Goal: Transaction & Acquisition: Purchase product/service

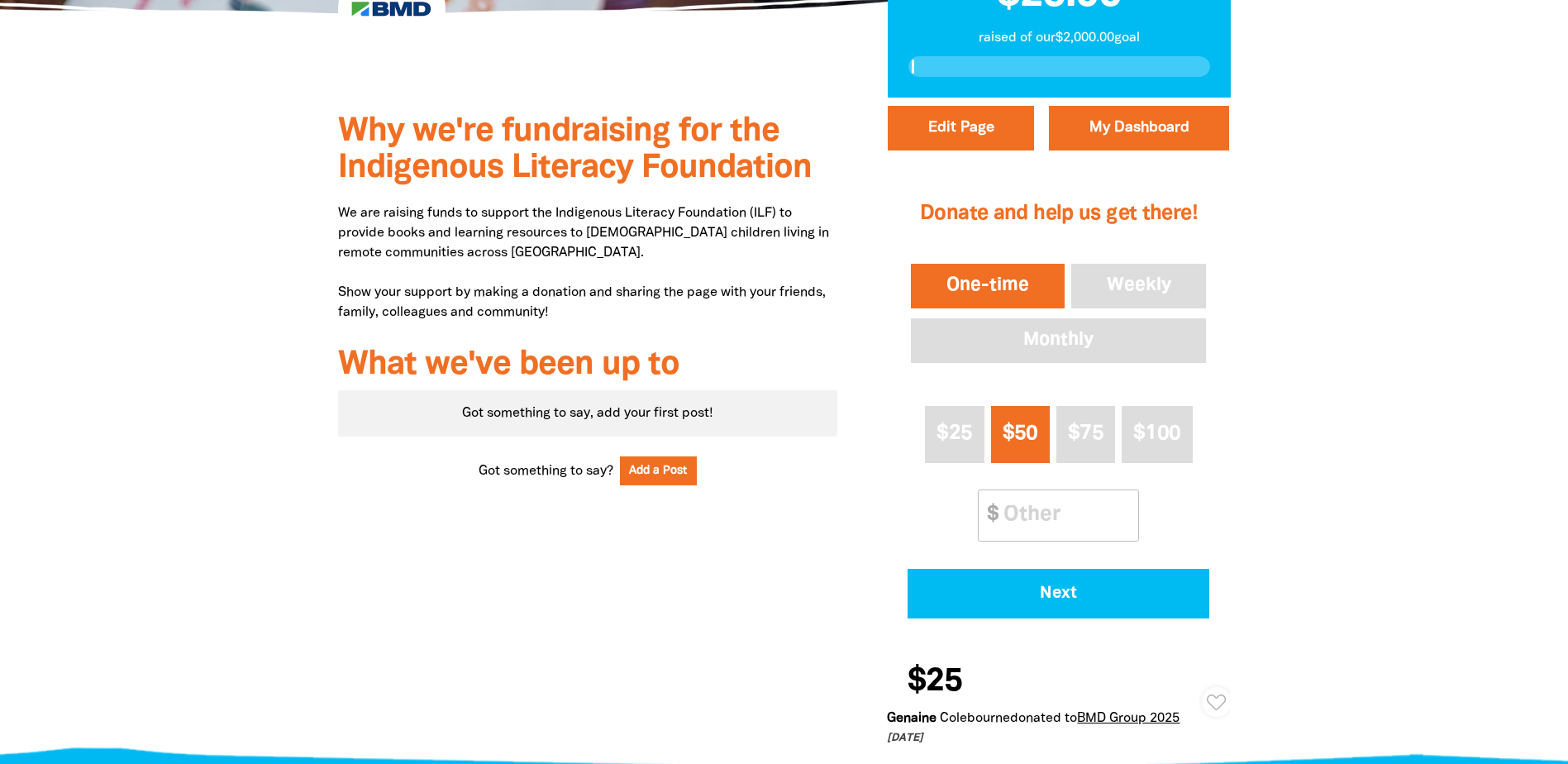
scroll to position [312, 0]
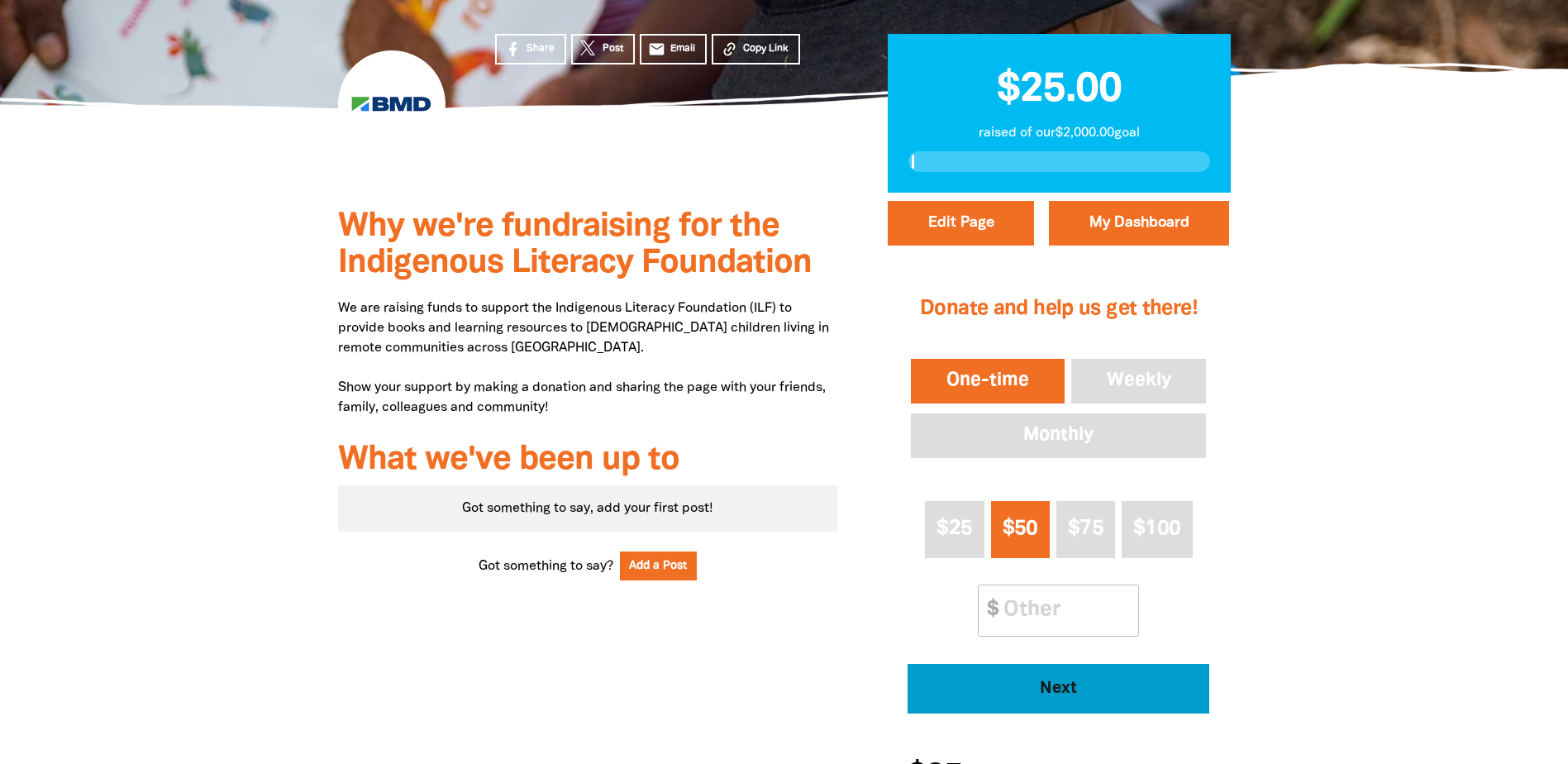
click at [1057, 676] on button "Next" at bounding box center [1059, 688] width 302 height 49
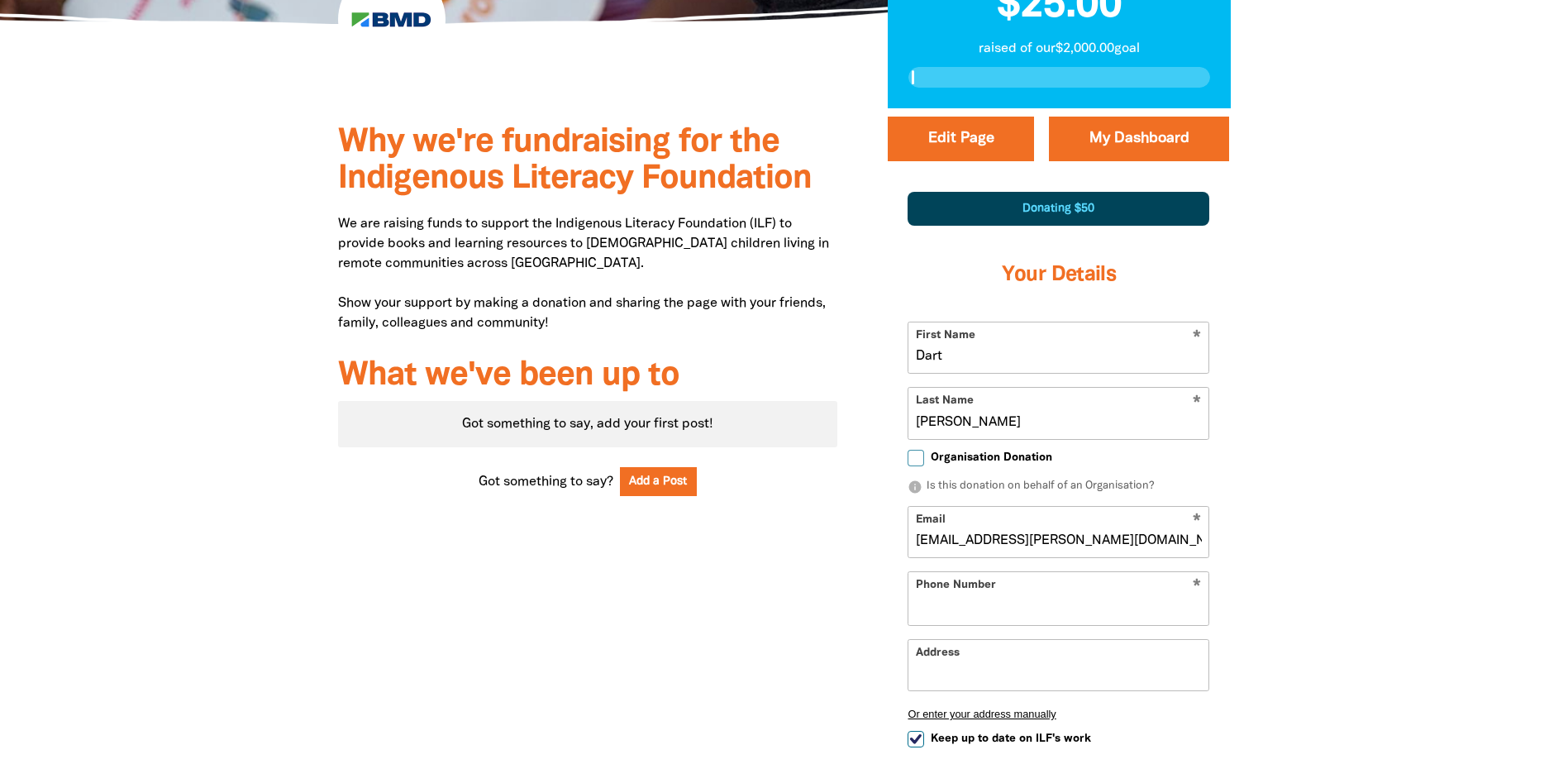
select select "AU"
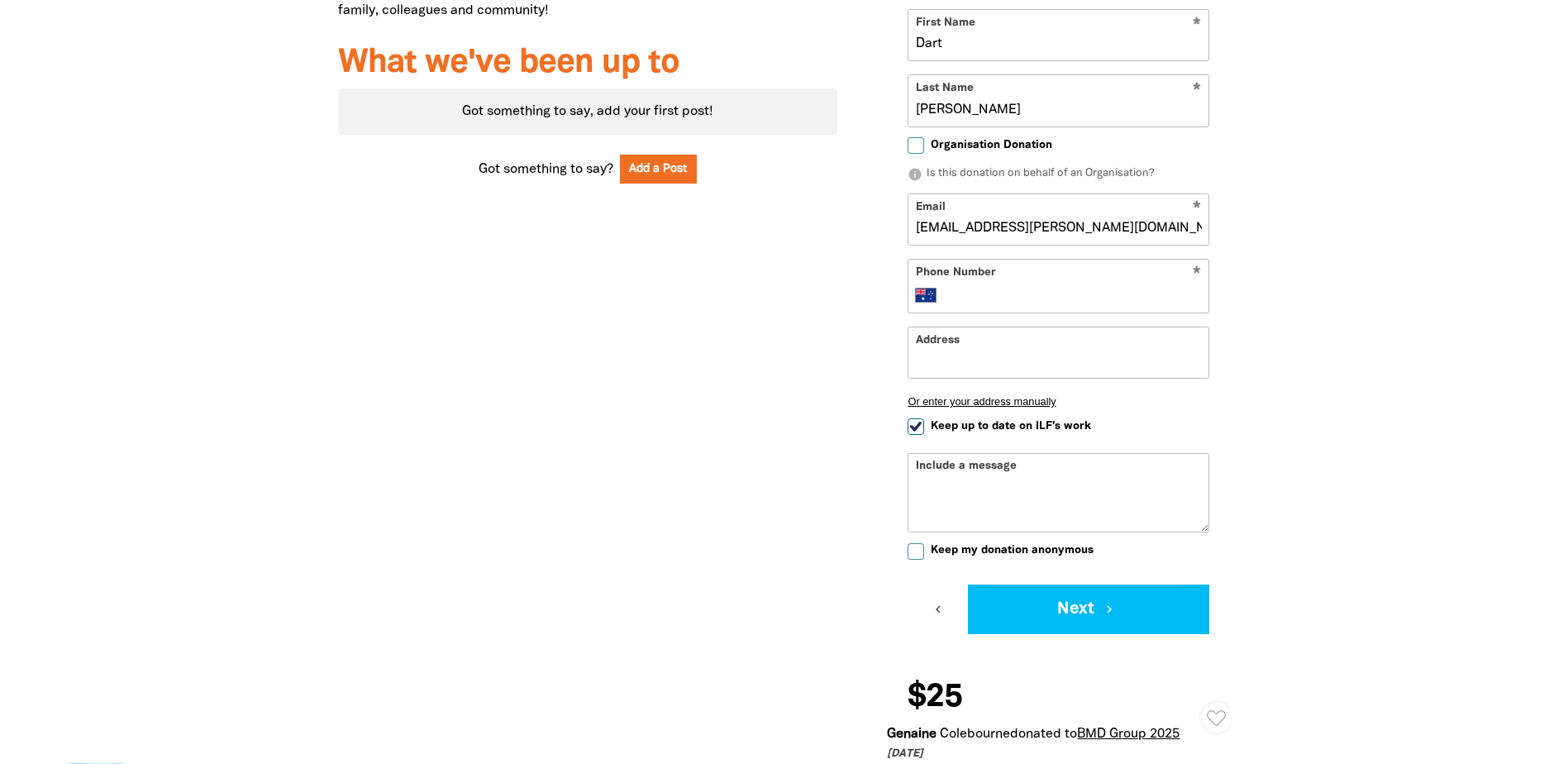
scroll to position [710, 0]
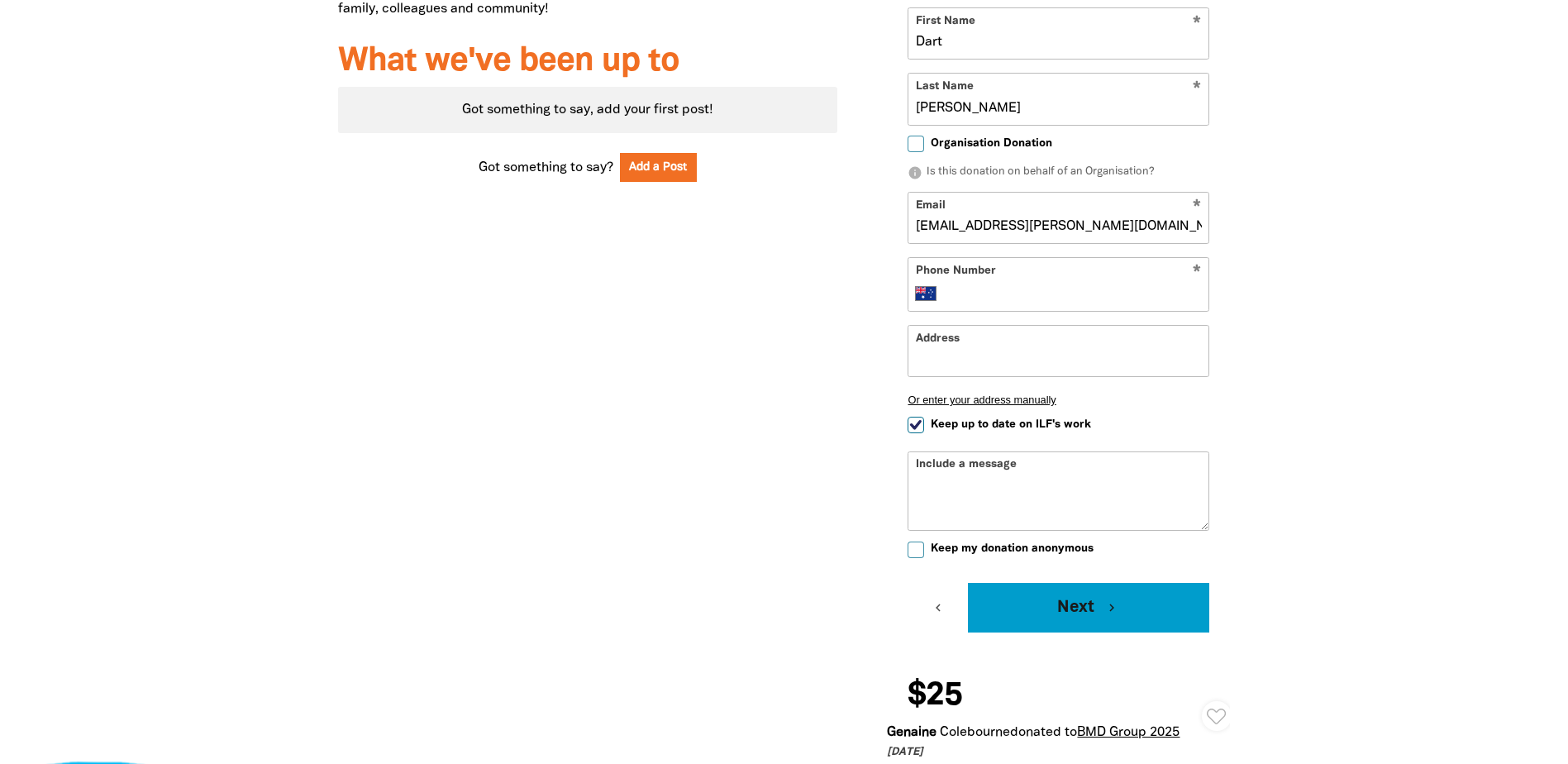
click at [1162, 619] on button "Next chevron_right" at bounding box center [1089, 607] width 241 height 49
click at [1044, 294] on input "Phone Number" at bounding box center [1075, 293] width 253 height 19
type input "+61 439 755 229"
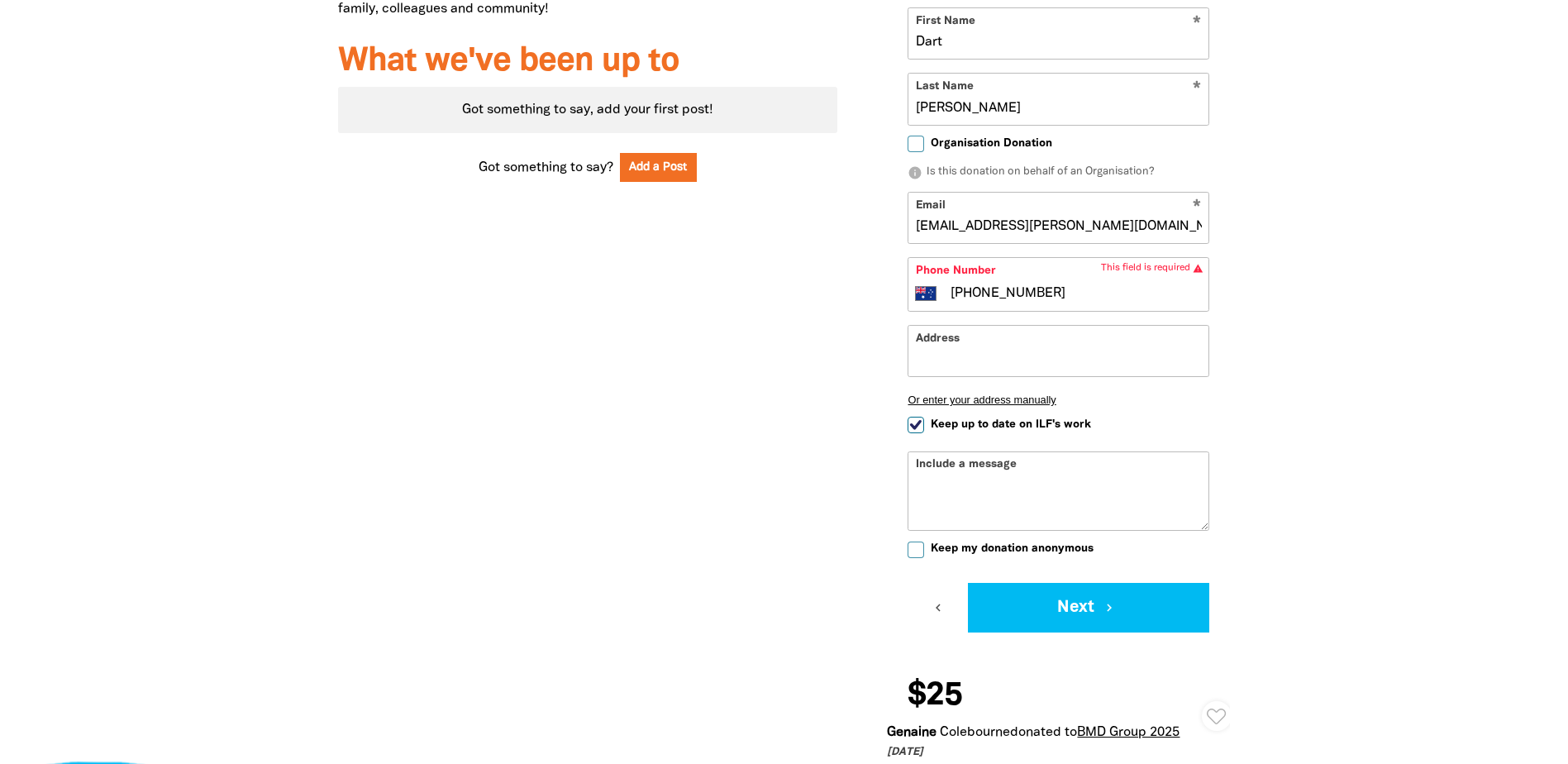
type input "https://www.bmd.com.au/"
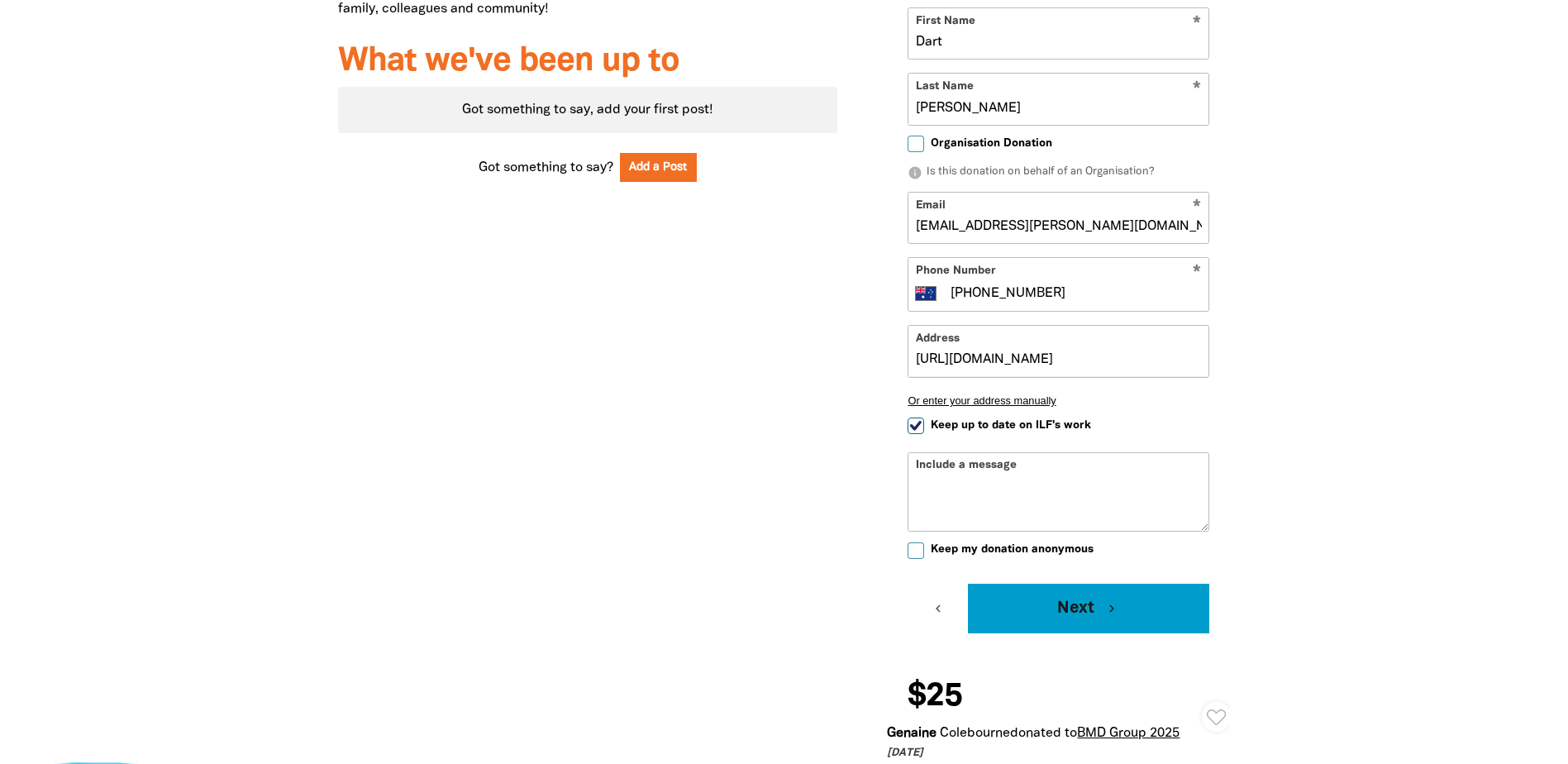
click at [1068, 623] on button "Next chevron_right" at bounding box center [1089, 608] width 241 height 49
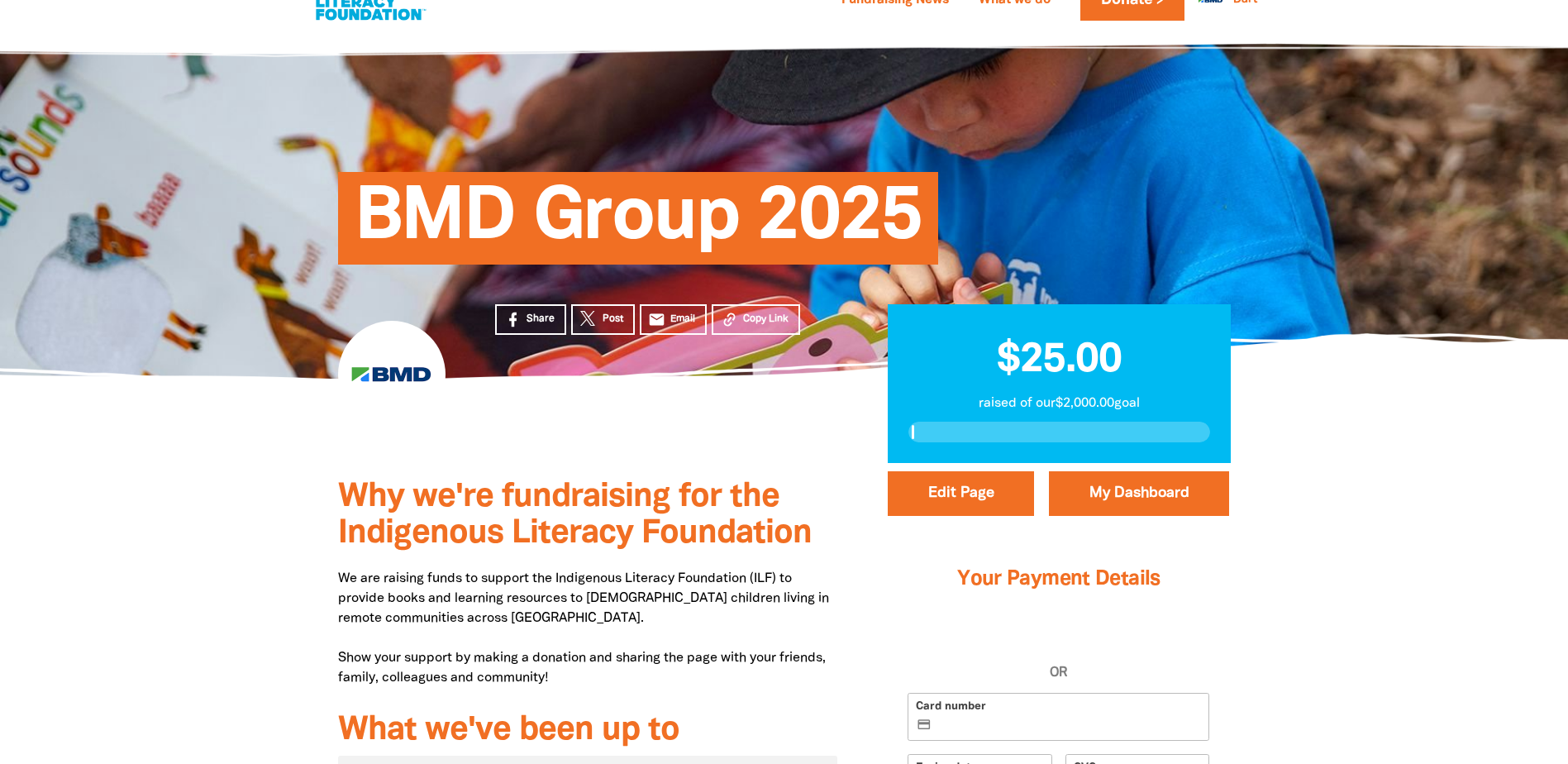
scroll to position [29, 0]
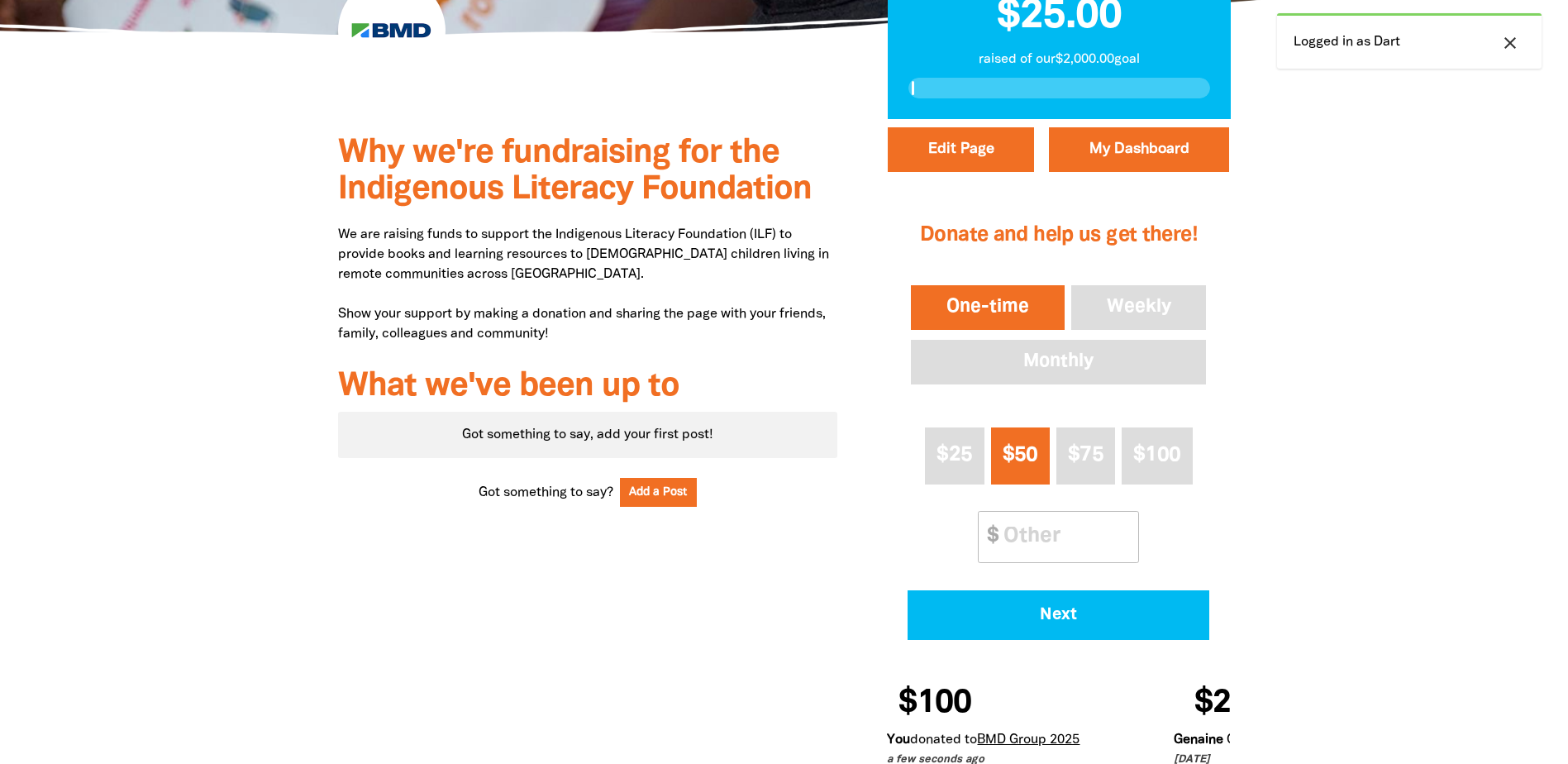
scroll to position [496, 0]
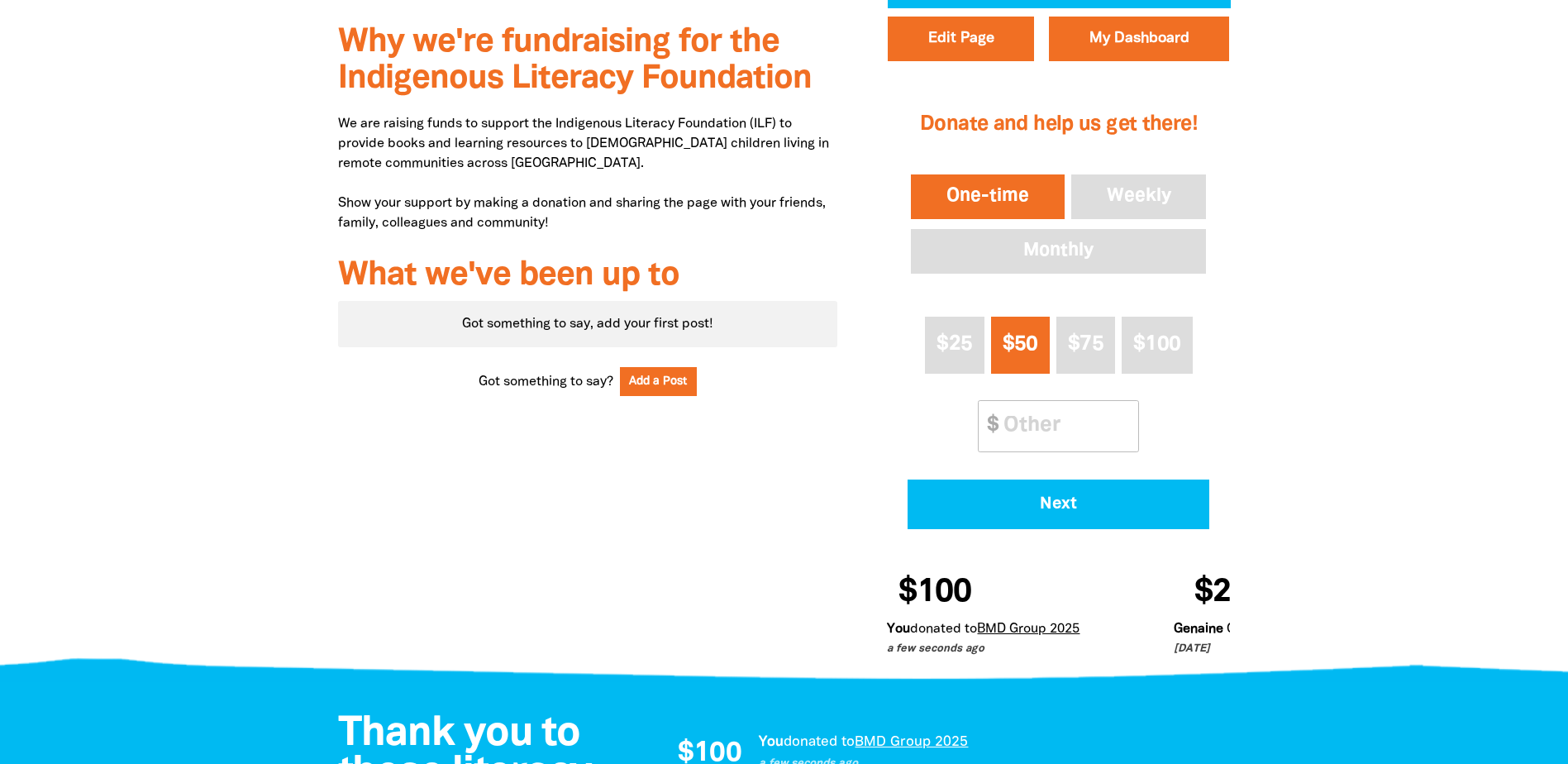
click at [1372, 483] on div at bounding box center [784, 341] width 1568 height 665
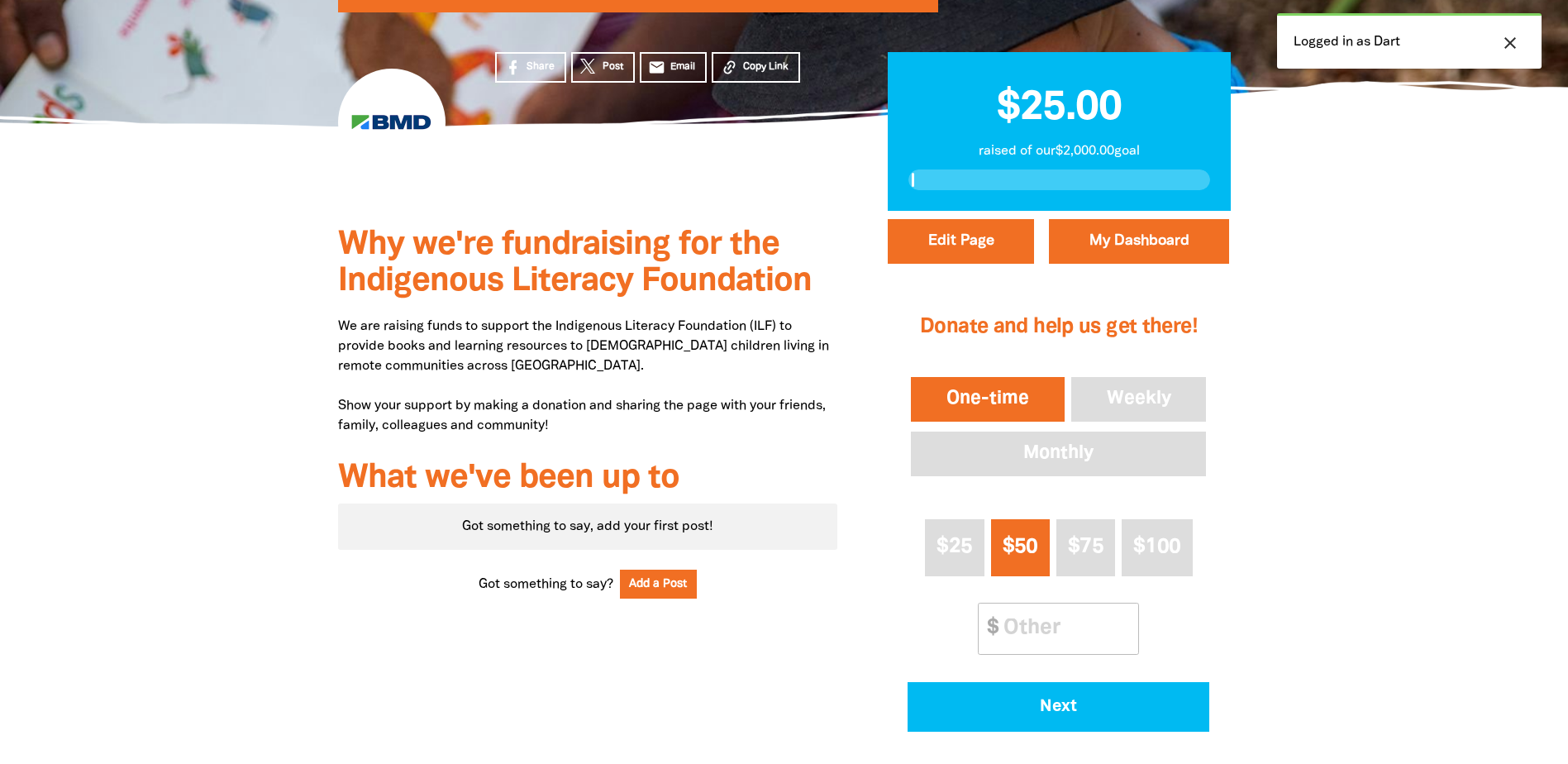
scroll to position [330, 0]
